Goal: Find specific page/section: Find specific page/section

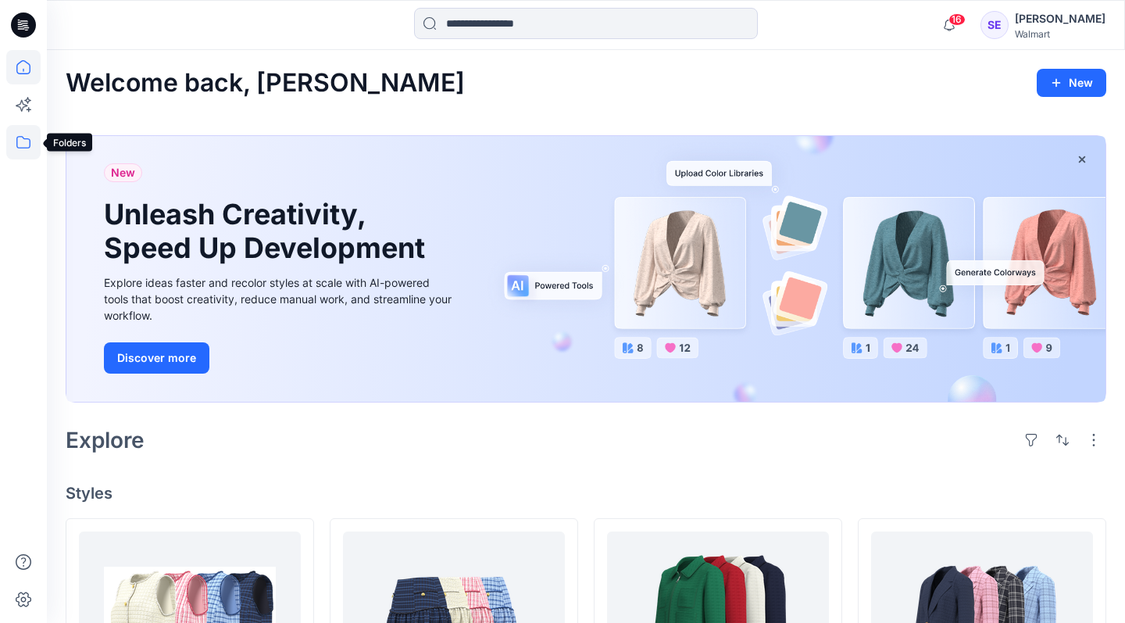
click at [26, 149] on icon at bounding box center [23, 142] width 34 height 34
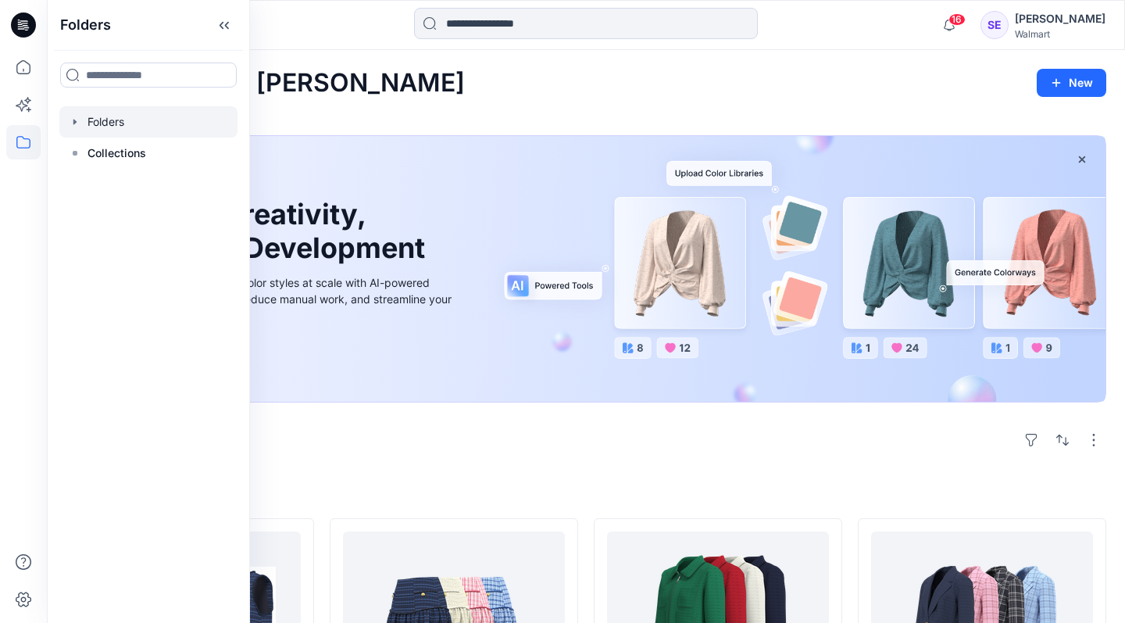
click at [75, 123] on icon "button" at bounding box center [74, 121] width 3 height 5
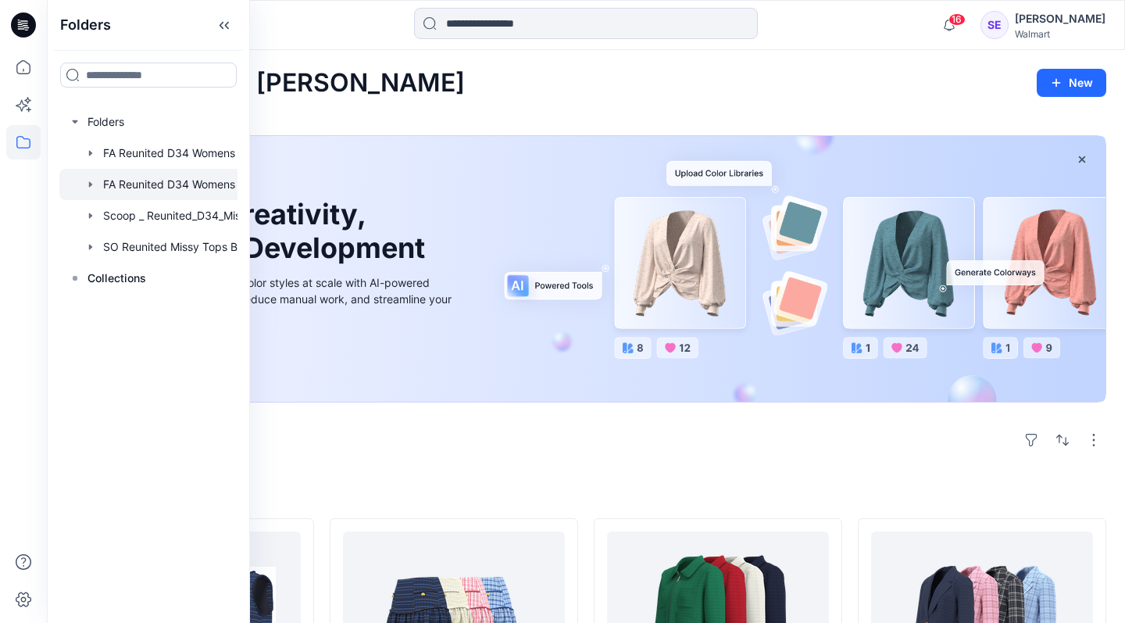
click at [90, 183] on icon "button" at bounding box center [90, 183] width 3 height 5
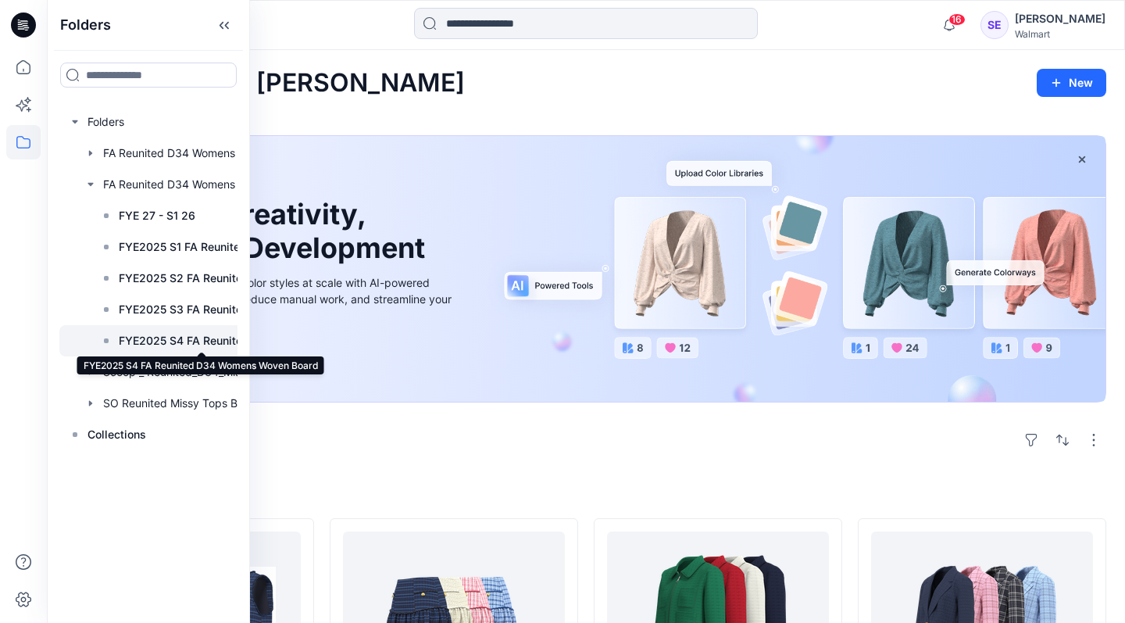
click at [184, 336] on p "FYE2025 S4 FA Reunited D34 Womens Woven Board" at bounding box center [202, 340] width 166 height 19
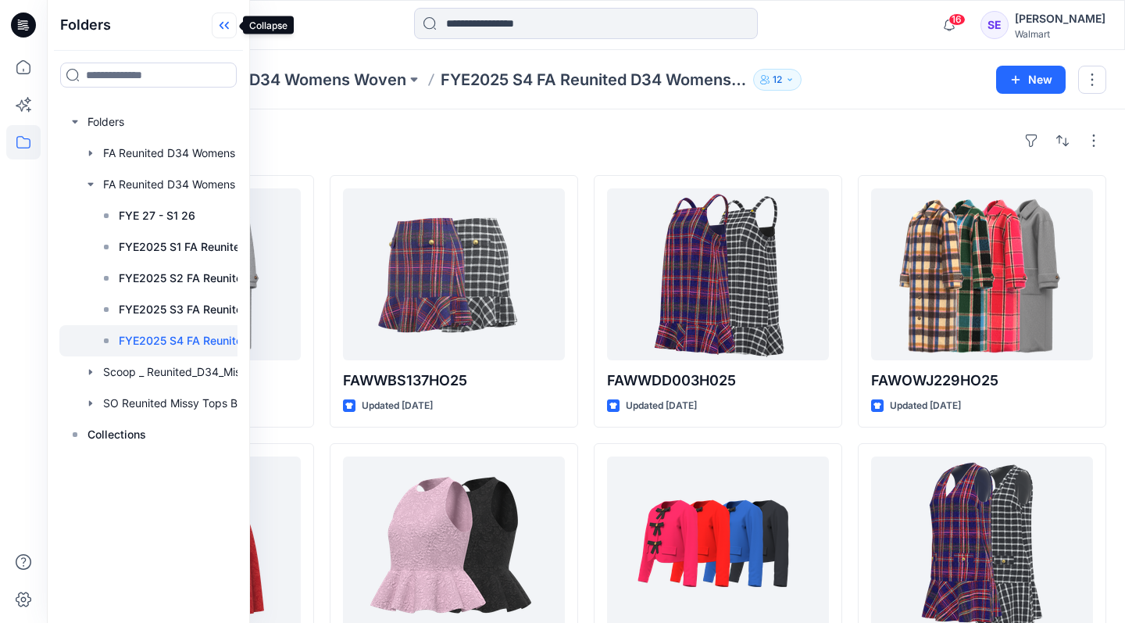
click at [229, 25] on icon at bounding box center [224, 26] width 25 height 26
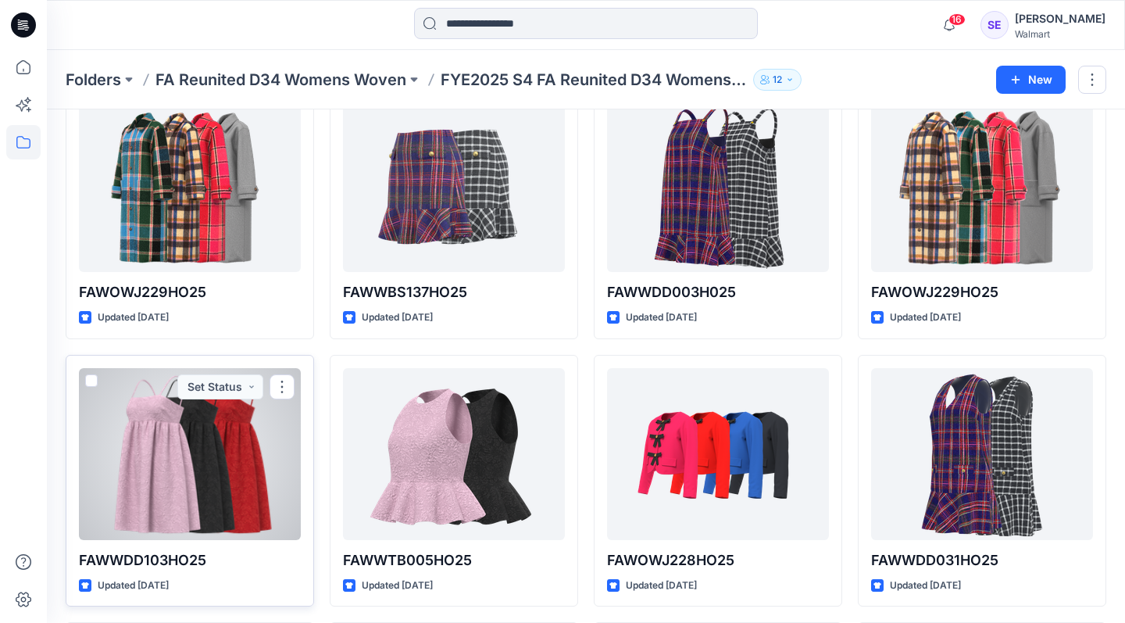
scroll to position [127, 0]
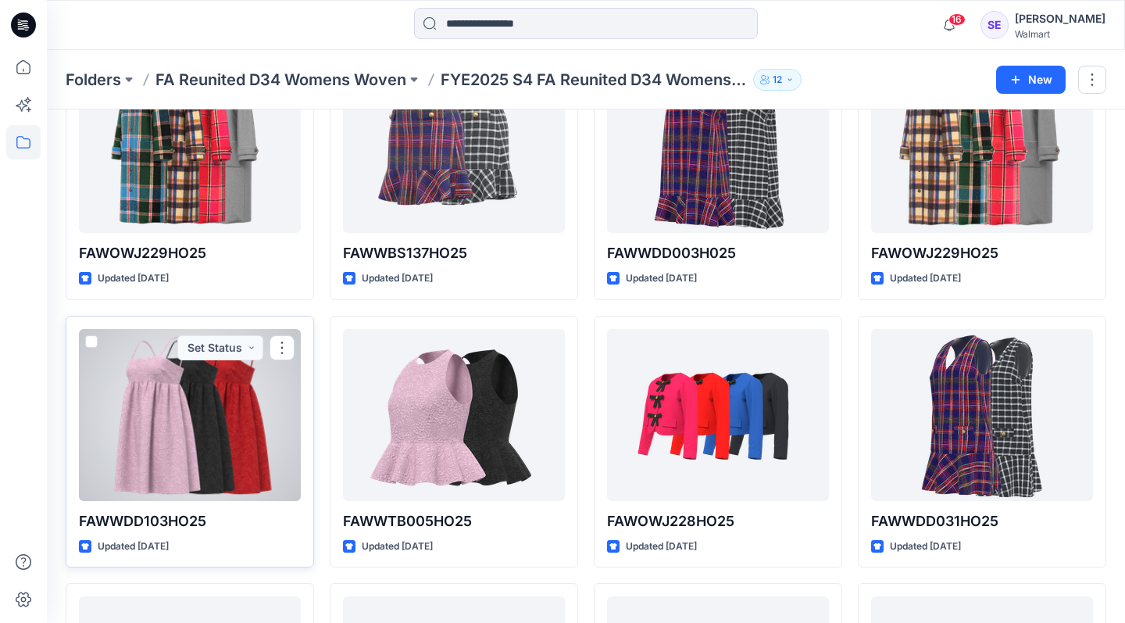
click at [220, 459] on div at bounding box center [190, 415] width 222 height 172
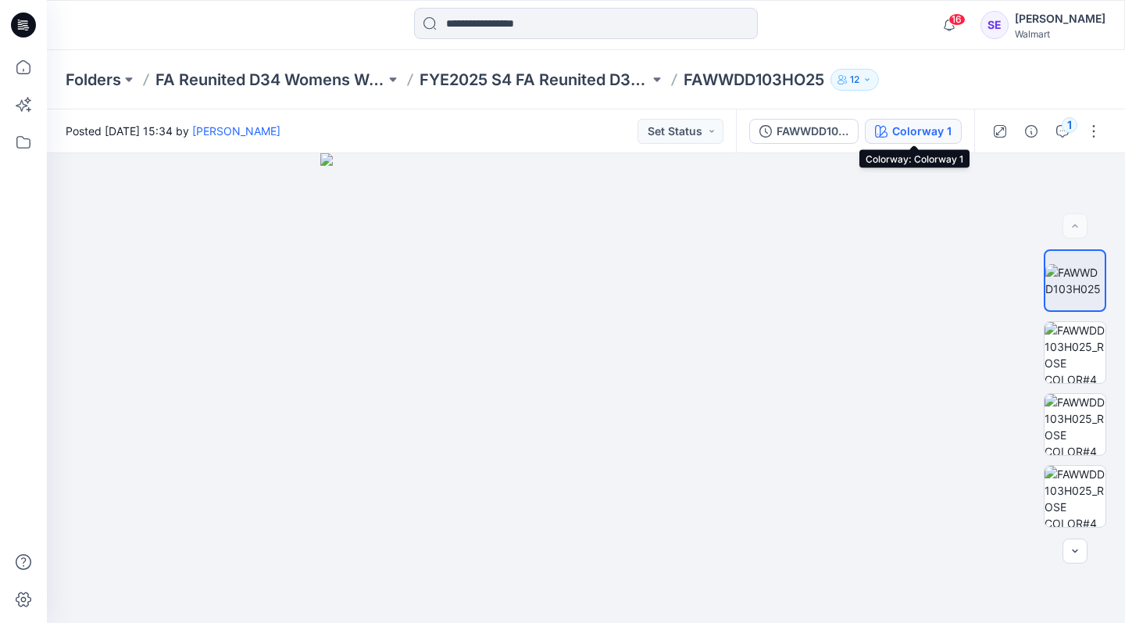
click at [953, 134] on button "Colorway 1" at bounding box center [913, 131] width 97 height 25
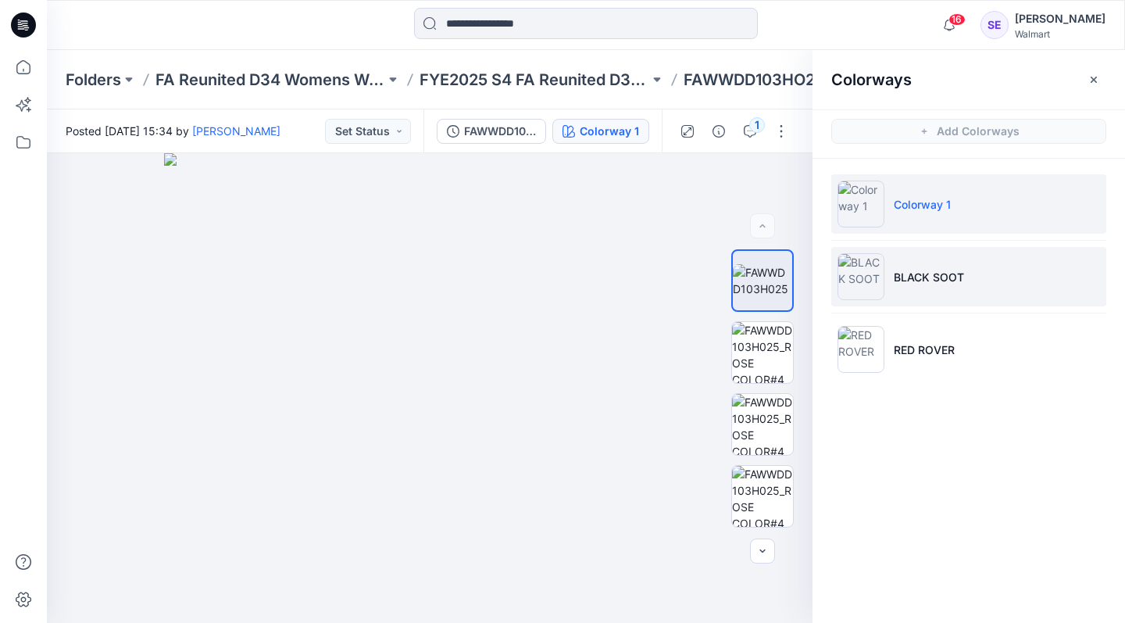
click at [921, 290] on li "BLACK SOOT" at bounding box center [968, 276] width 275 height 59
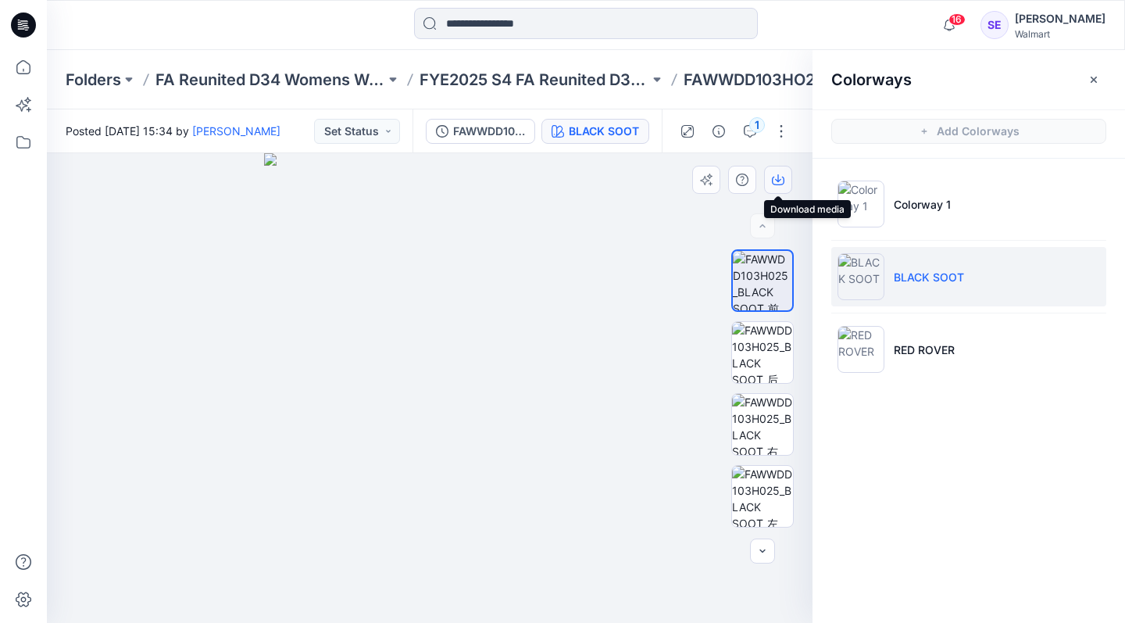
click at [780, 181] on icon "button" at bounding box center [778, 178] width 6 height 8
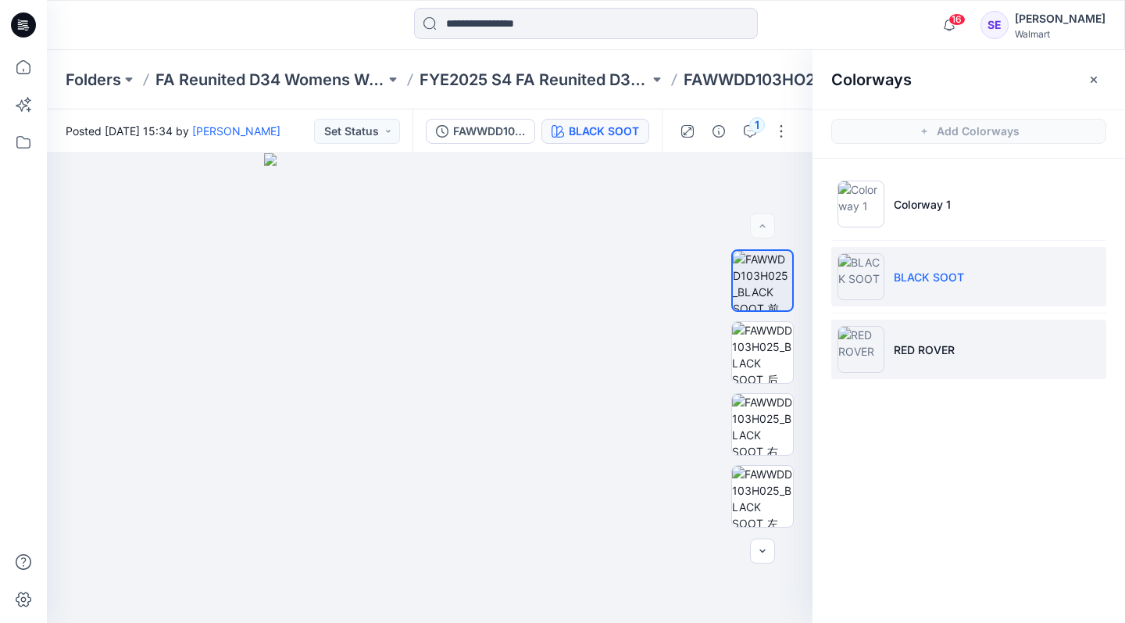
click at [861, 342] on img at bounding box center [861, 349] width 47 height 47
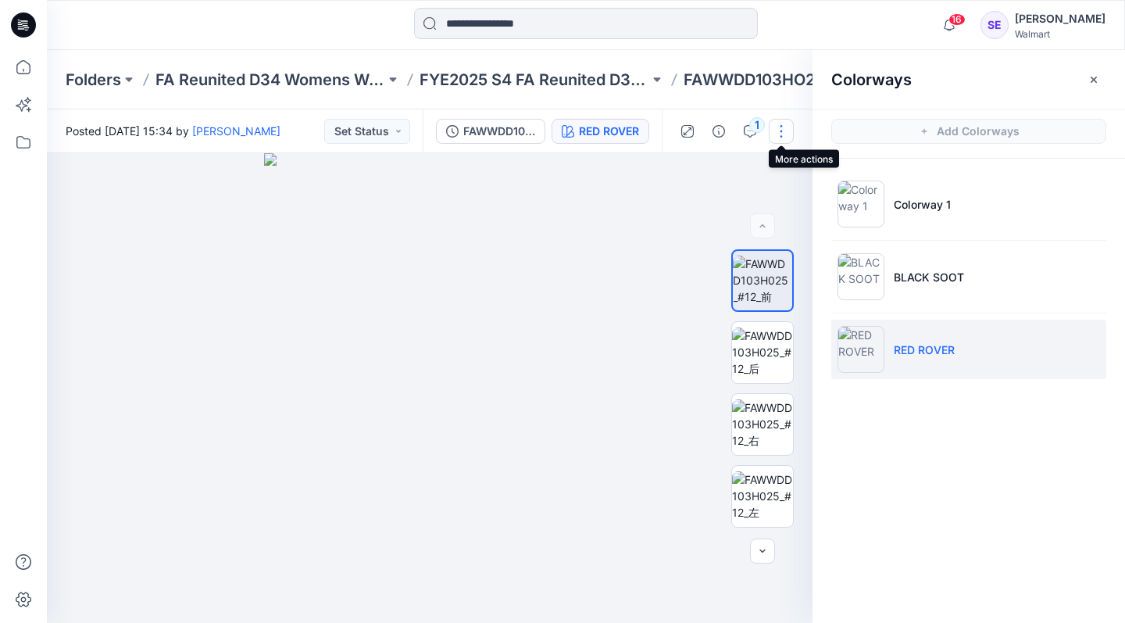
click at [783, 139] on button "button" at bounding box center [781, 131] width 25 height 25
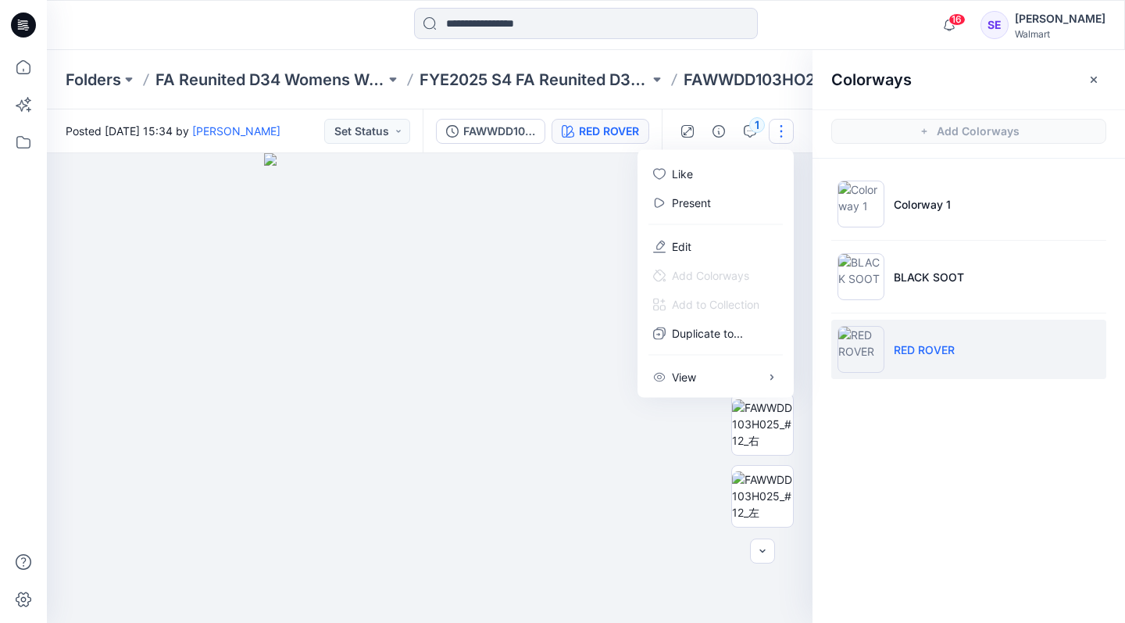
click at [600, 204] on div at bounding box center [430, 388] width 766 height 470
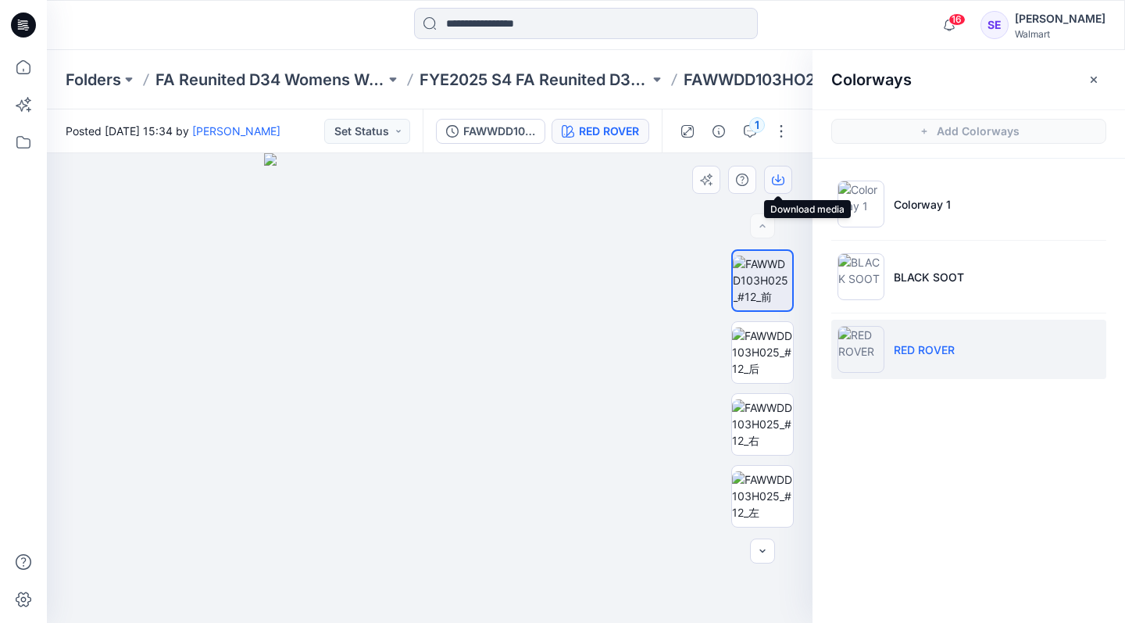
click at [777, 180] on icon "button" at bounding box center [778, 178] width 6 height 8
